Goal: Share content

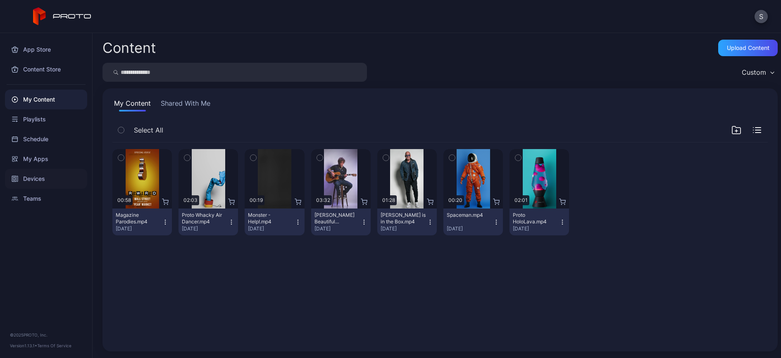
click at [39, 178] on div "Devices" at bounding box center [46, 179] width 82 height 20
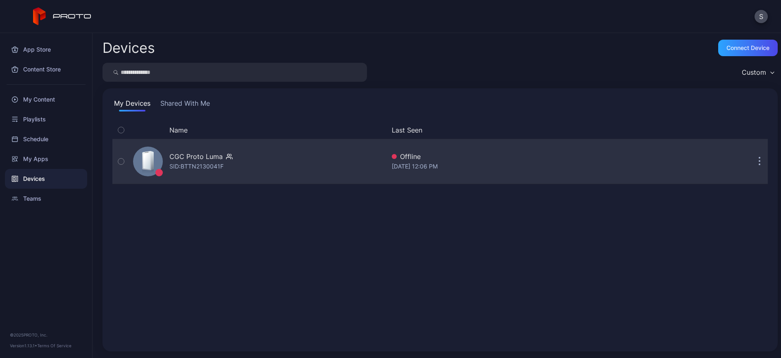
click at [272, 164] on div "CGC Proto [PERSON_NAME]: BTTN2130041F" at bounding box center [258, 161] width 256 height 41
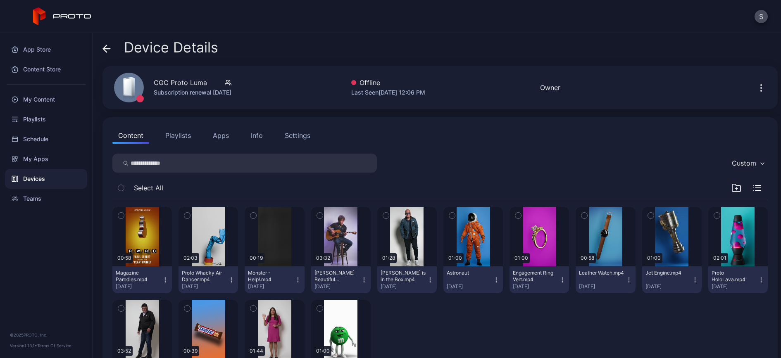
click at [757, 88] on icon "button" at bounding box center [762, 88] width 10 height 10
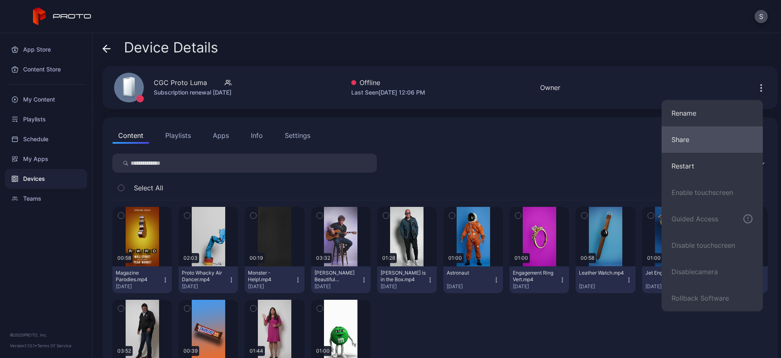
click at [707, 143] on button "Share" at bounding box center [712, 140] width 101 height 26
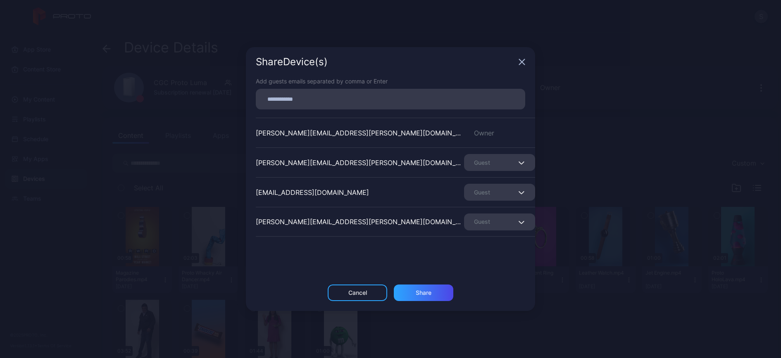
click at [306, 97] on input at bounding box center [391, 99] width 260 height 11
paste input
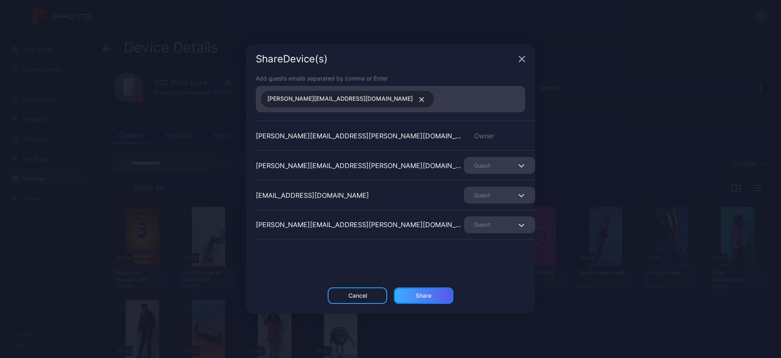
click at [427, 294] on div "Share" at bounding box center [424, 296] width 16 height 7
